Goal: Transaction & Acquisition: Purchase product/service

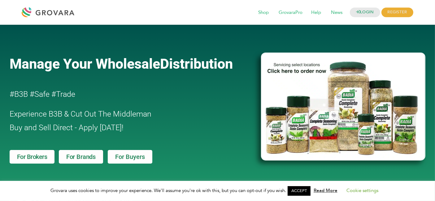
drag, startPoint x: 438, startPoint y: 34, endPoint x: 402, endPoint y: 45, distance: 37.4
click at [263, 13] on span "Shop" at bounding box center [263, 13] width 19 height 12
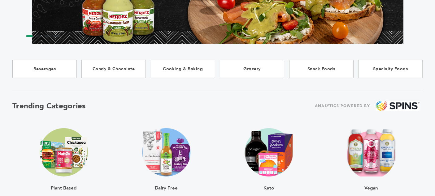
scroll to position [159, 0]
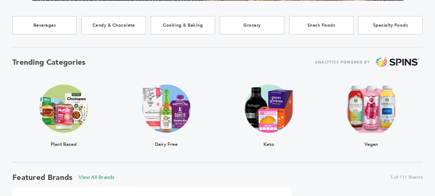
drag, startPoint x: 438, startPoint y: 32, endPoint x: 364, endPoint y: 60, distance: 78.6
